Goal: Transaction & Acquisition: Purchase product/service

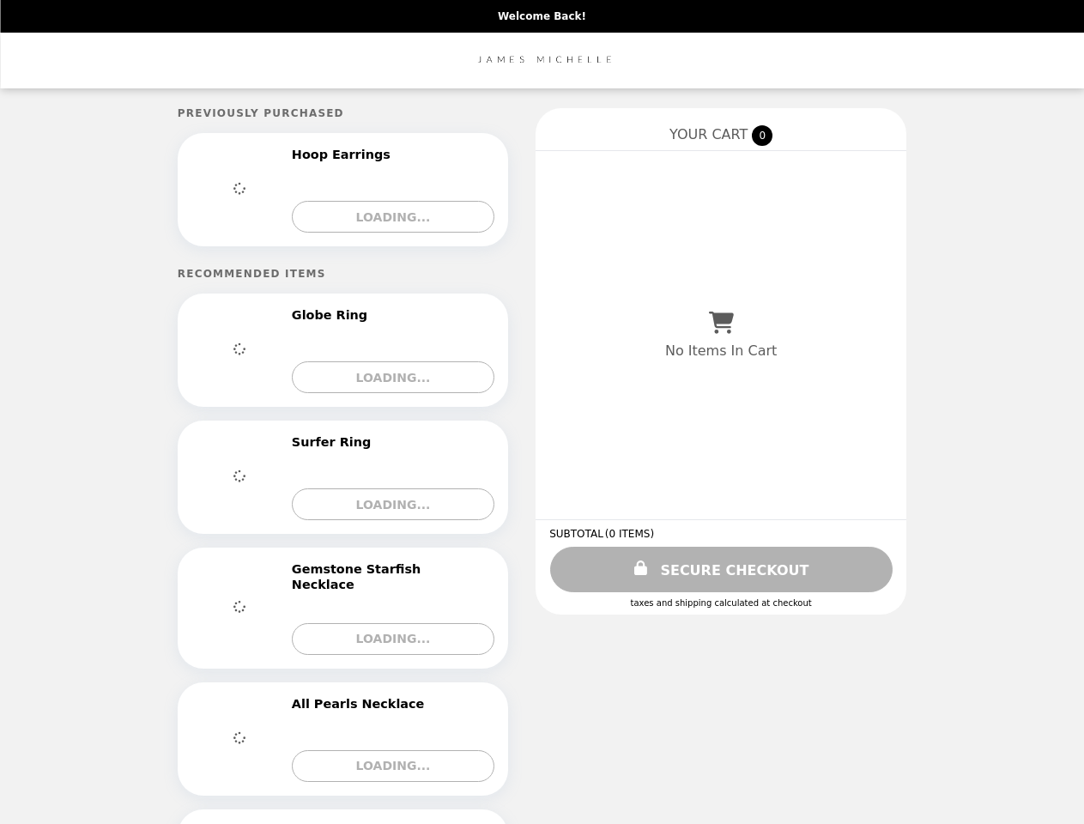
select select "**********"
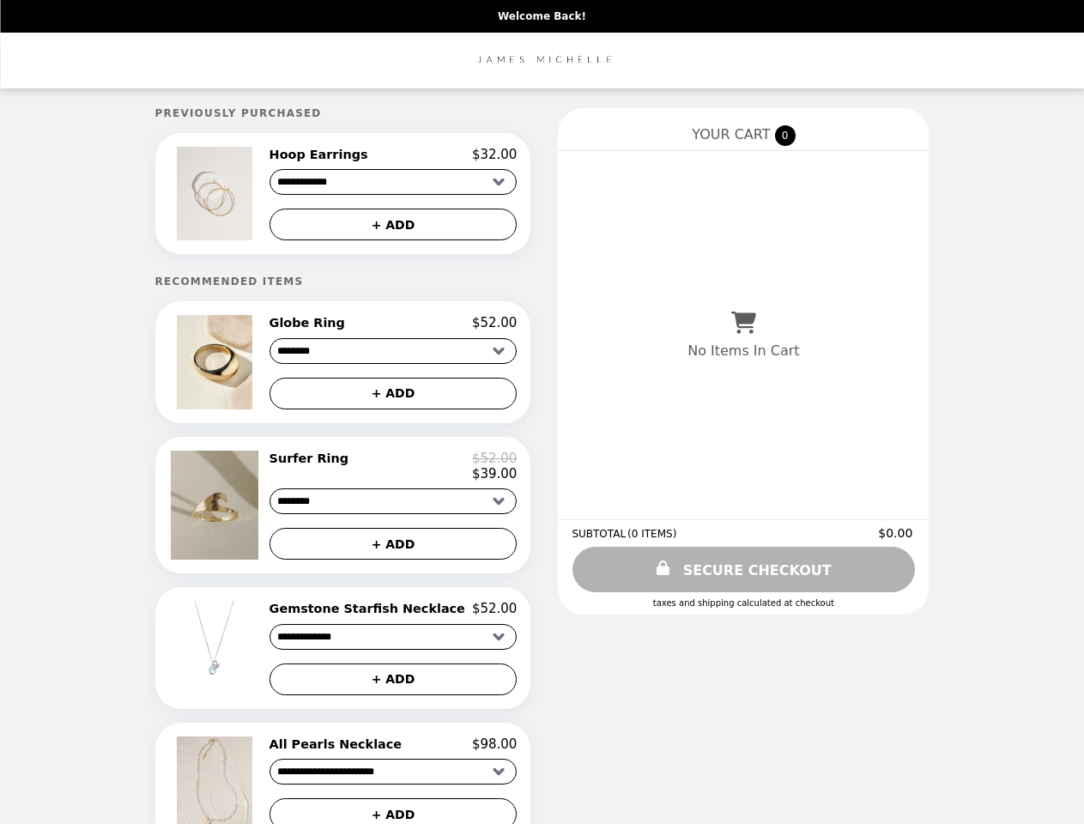
click at [241, 196] on img at bounding box center [217, 194] width 80 height 94
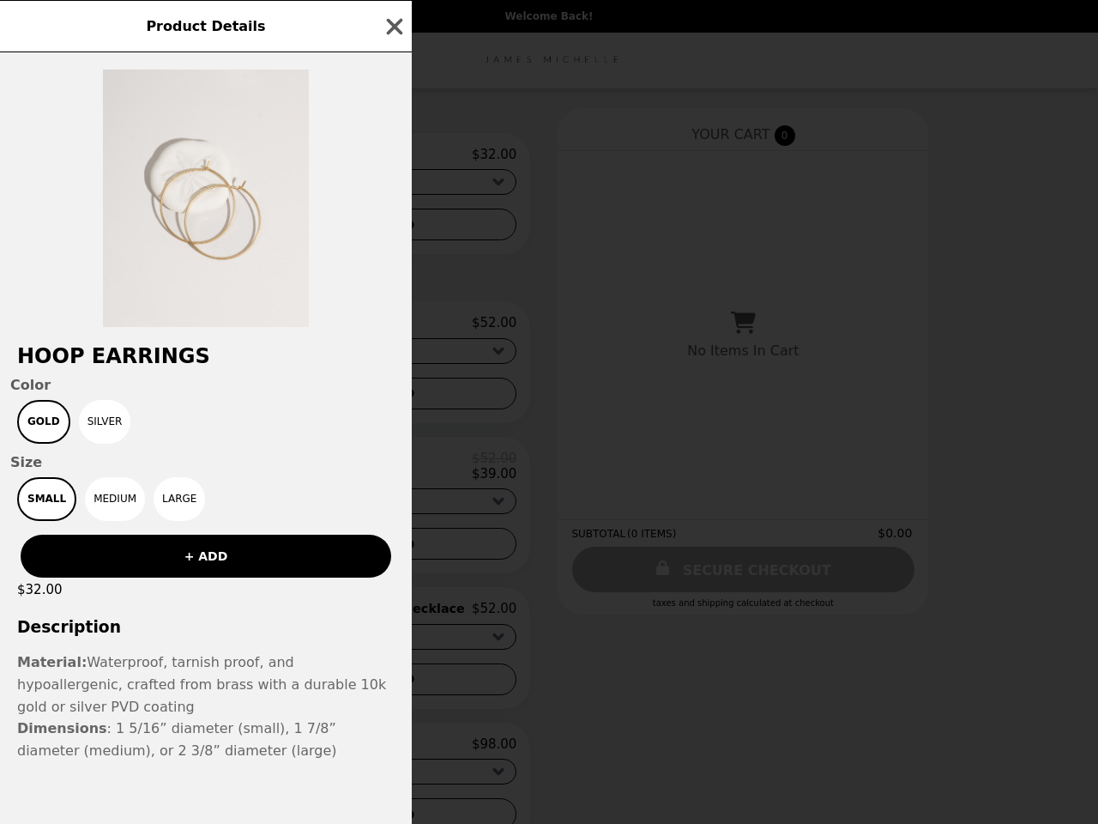
click at [393, 157] on div "Product Details Hoop Earrings Color Gold Silver Size Small Medium Large + ADD $…" at bounding box center [549, 412] width 1098 height 824
click at [393, 227] on div at bounding box center [206, 189] width 412 height 275
click at [241, 367] on h2 "Hoop Earrings" at bounding box center [206, 356] width 412 height 24
click at [393, 329] on div "Hoop Earrings Color Gold Silver Size Small Medium Large + ADD $32.00 Descriptio…" at bounding box center [206, 437] width 412 height 771
click at [393, 399] on div "Product Details Hoop Earrings Color Gold Silver Size Small Medium Large + ADD $…" at bounding box center [549, 412] width 1098 height 824
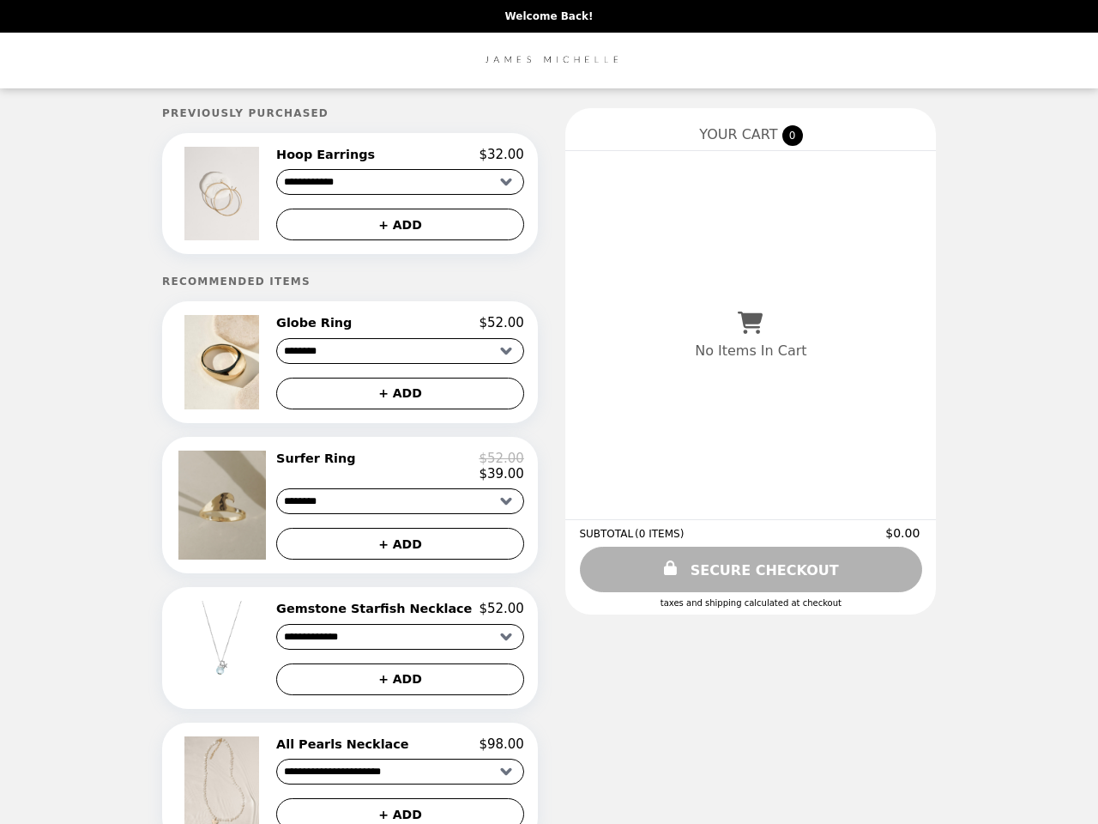
click at [241, 512] on img at bounding box center [224, 504] width 92 height 109
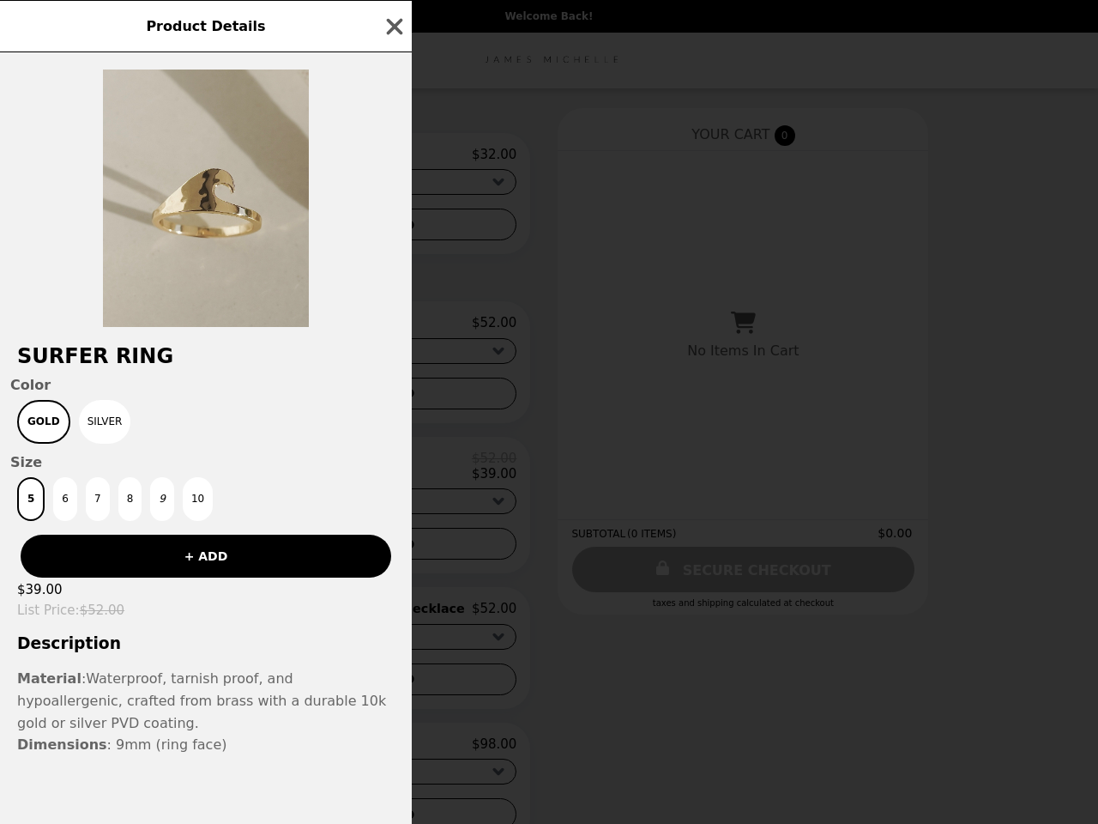
click at [393, 474] on div "Product Details Surfer Ring Color Gold Silver Size 5 6 7 8 9 10 + ADD $39.00 Li…" at bounding box center [549, 412] width 1098 height 824
click at [393, 553] on div "+ ADD" at bounding box center [206, 549] width 412 height 57
click at [241, 657] on div "Product Details Surfer Ring Color Gold Silver Size 5 6 7 8 9 10 + ADD $39.00 Li…" at bounding box center [549, 412] width 1098 height 824
